Goal: Find specific page/section: Find specific page/section

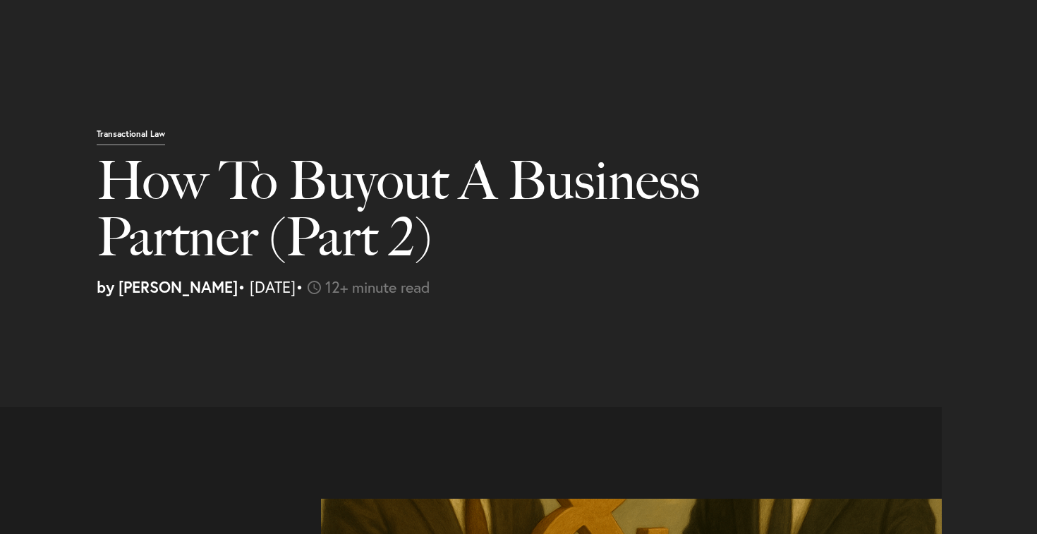
select select "US"
select select "Austin"
select select "Business and Civil Litigation"
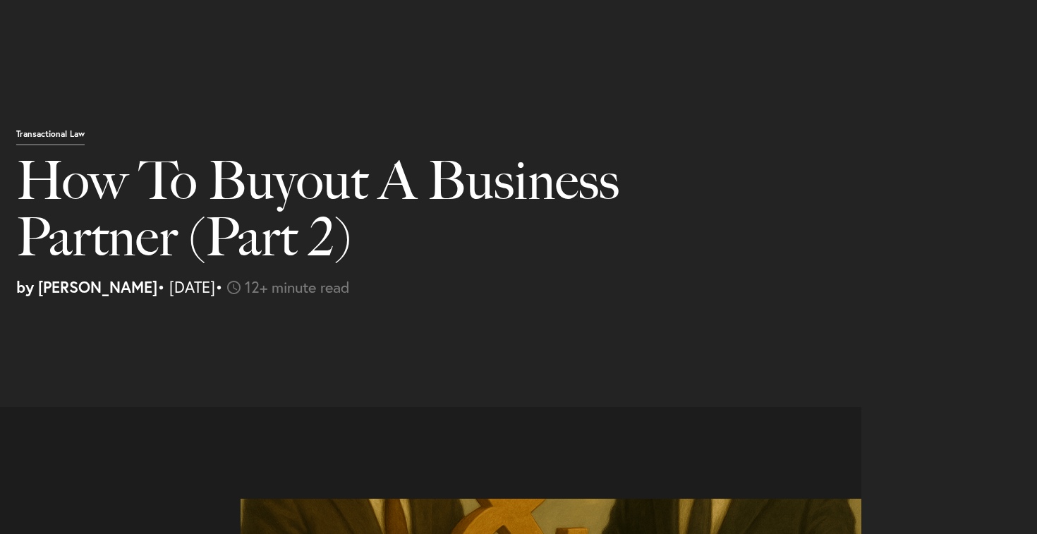
scroll to position [2508, 0]
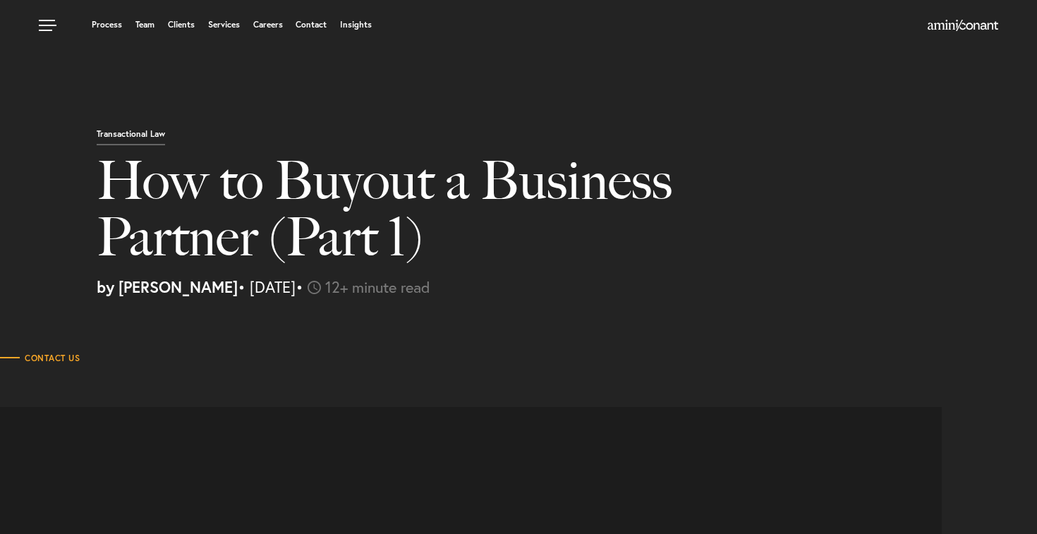
select select "US"
select select "Austin"
select select "Business and Civil Litigation"
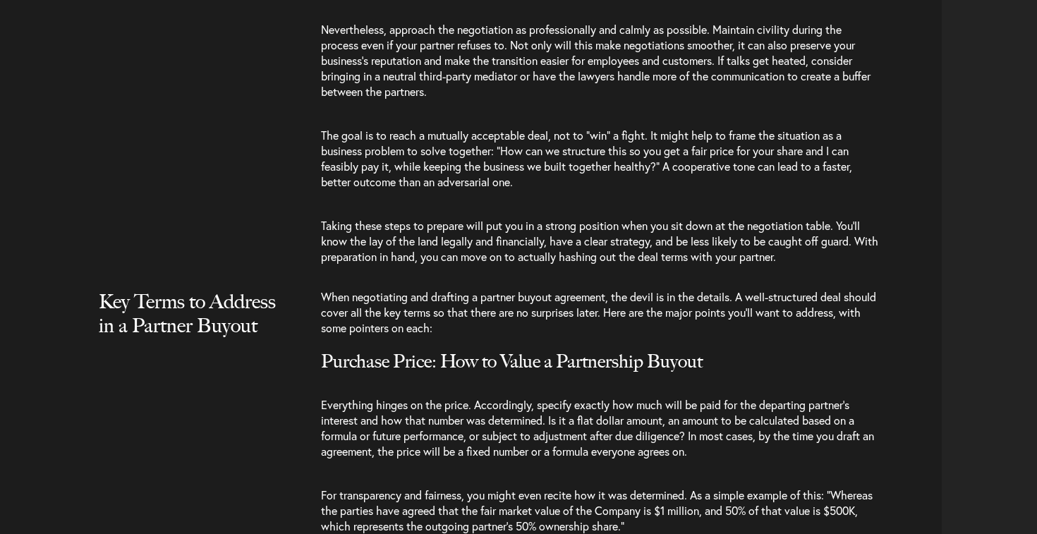
scroll to position [3970, 0]
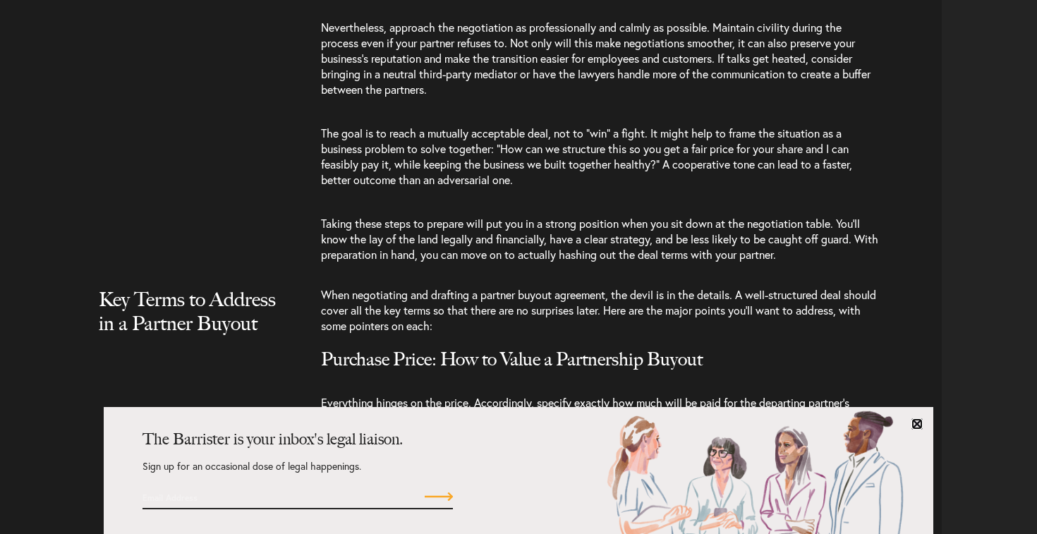
click at [920, 420] on link at bounding box center [916, 423] width 11 height 11
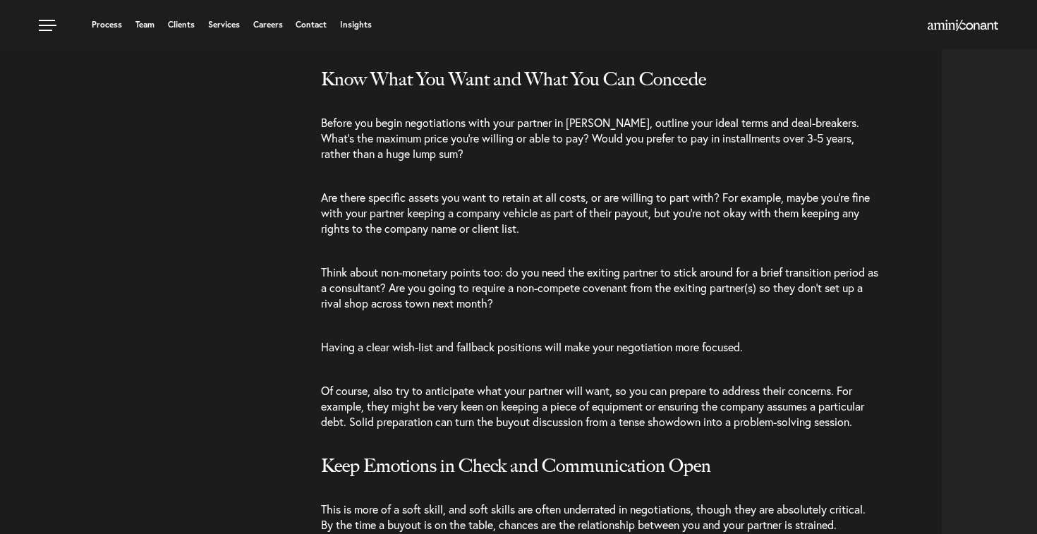
scroll to position [3396, 0]
